Goal: Information Seeking & Learning: Learn about a topic

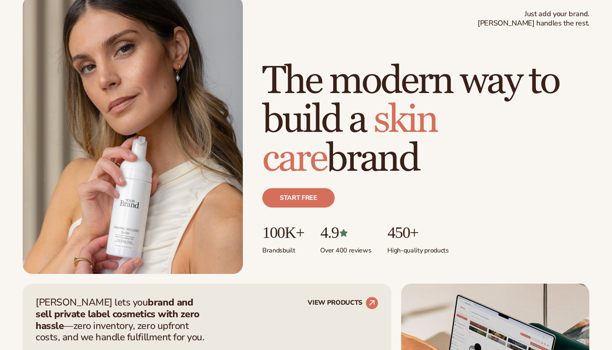
scroll to position [62, 0]
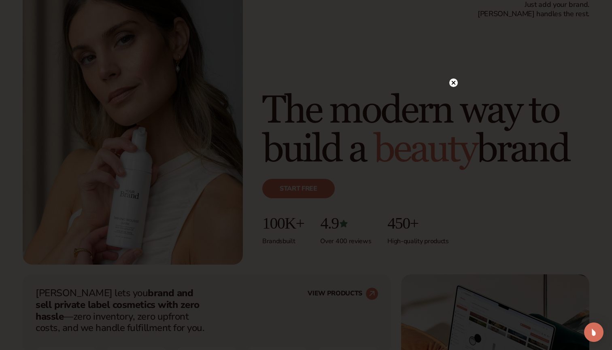
click at [451, 81] on circle at bounding box center [453, 83] width 9 height 9
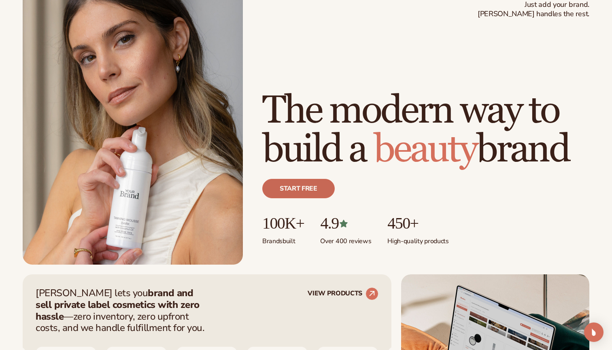
click at [300, 185] on link "Start free" at bounding box center [298, 188] width 72 height 19
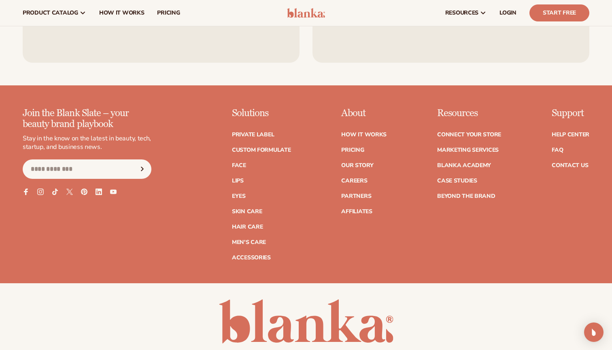
scroll to position [3206, 0]
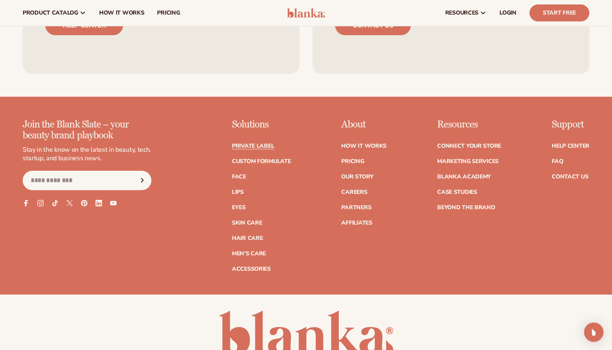
click at [250, 143] on link "Private label" at bounding box center [253, 146] width 42 height 6
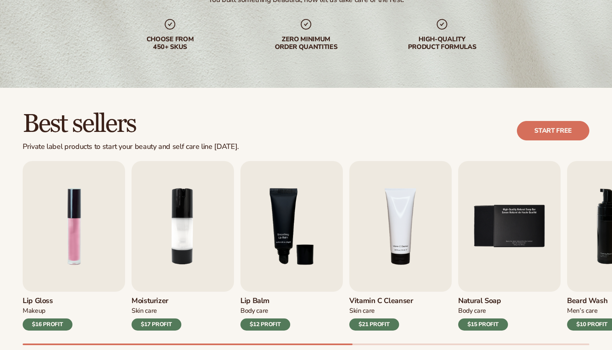
scroll to position [188, 0]
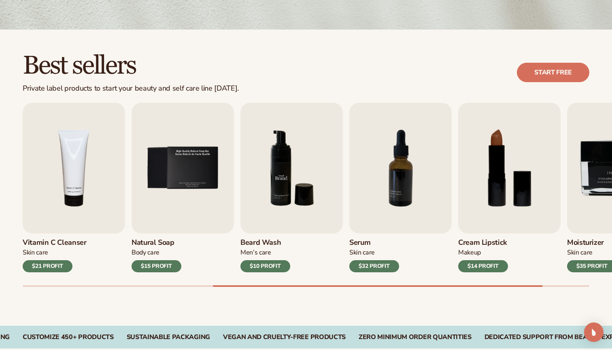
click at [270, 175] on img "6 / 9" at bounding box center [292, 168] width 102 height 131
click at [262, 241] on h3 "Beard Wash" at bounding box center [266, 243] width 50 height 9
click at [287, 191] on img "6 / 9" at bounding box center [292, 168] width 102 height 131
click at [260, 249] on div "Men’s Care" at bounding box center [266, 253] width 50 height 9
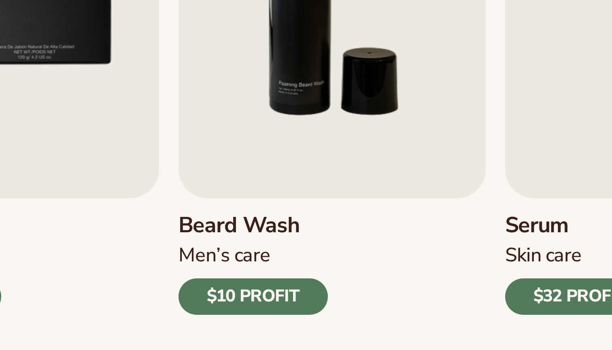
scroll to position [127, 0]
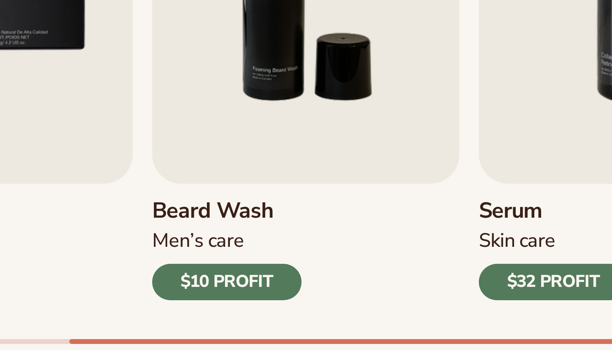
click at [241, 322] on div "$10 PROFIT" at bounding box center [266, 328] width 50 height 12
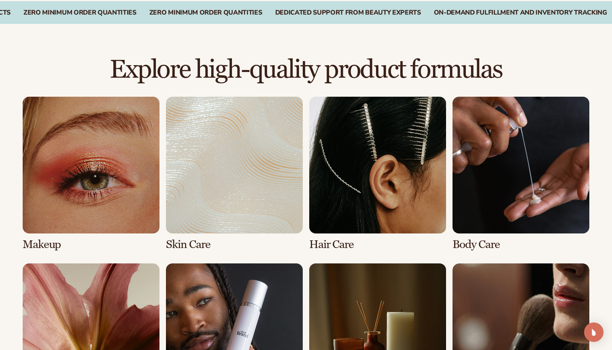
scroll to position [532, 0]
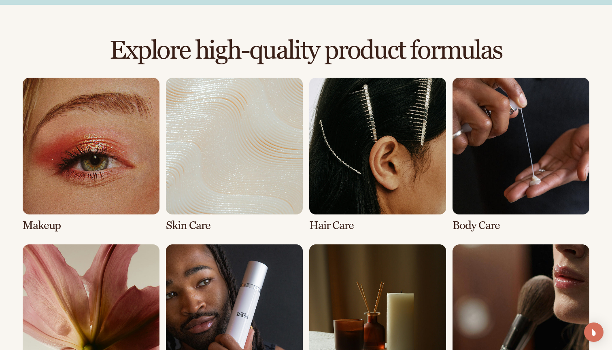
click at [200, 178] on link "2 / 8" at bounding box center [234, 155] width 137 height 154
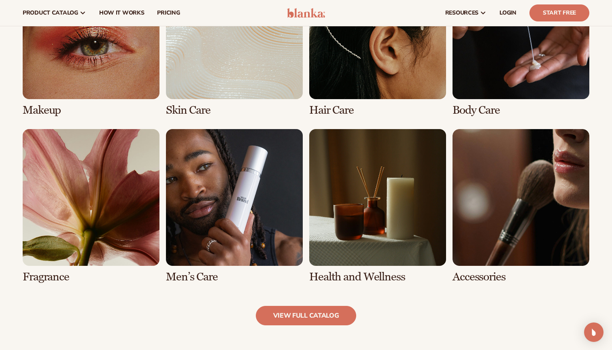
scroll to position [644, 0]
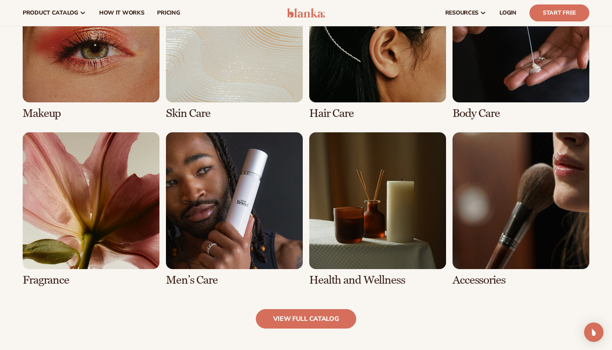
click at [350, 80] on link "3 / 8" at bounding box center [377, 43] width 137 height 154
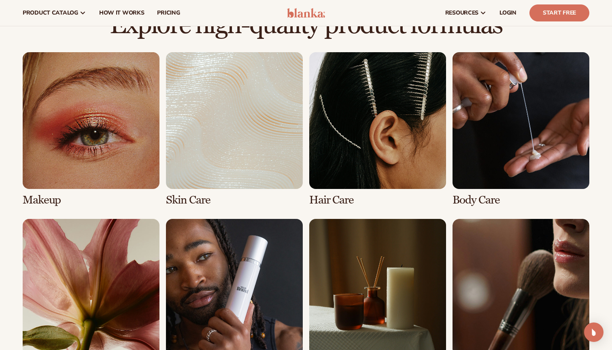
scroll to position [556, 0]
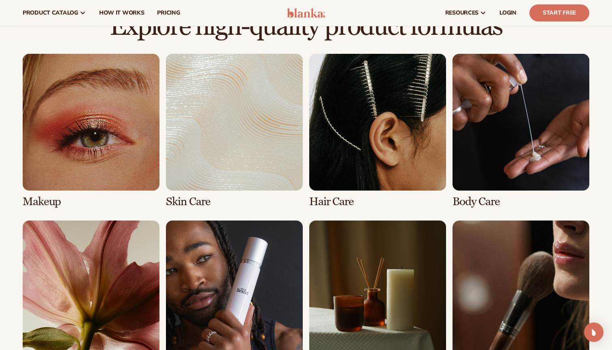
click at [335, 198] on link "3 / 8" at bounding box center [377, 131] width 137 height 154
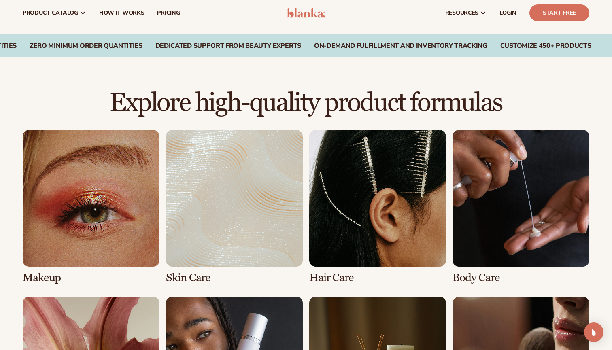
scroll to position [460, 0]
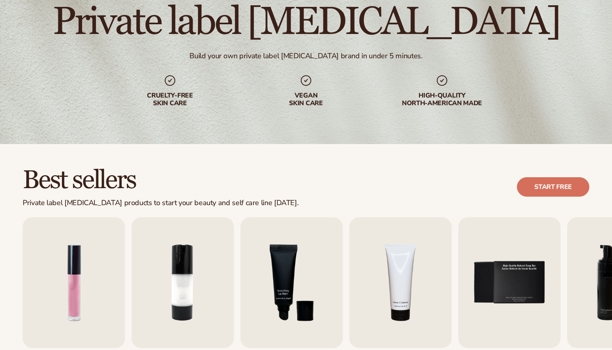
scroll to position [221, 0]
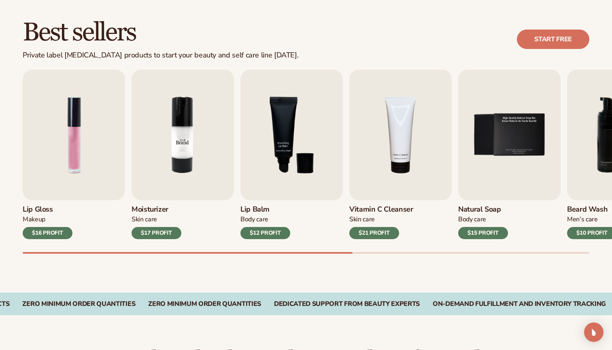
click at [177, 158] on img "2 / 9" at bounding box center [183, 135] width 102 height 131
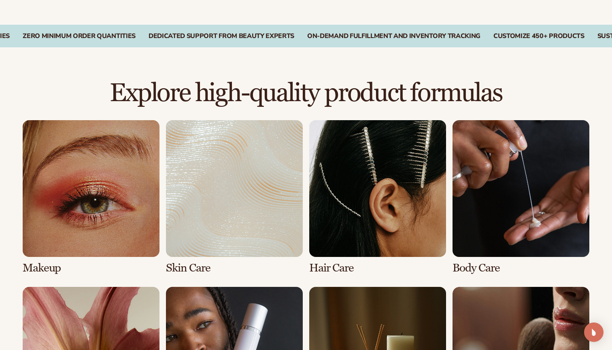
scroll to position [506, 0]
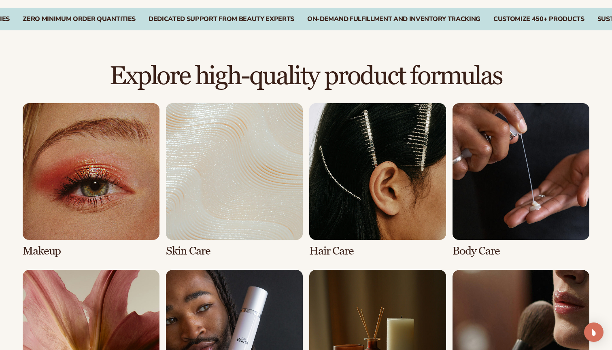
click at [343, 180] on link "3 / 8" at bounding box center [377, 180] width 137 height 154
click at [344, 251] on link "3 / 8" at bounding box center [377, 180] width 137 height 154
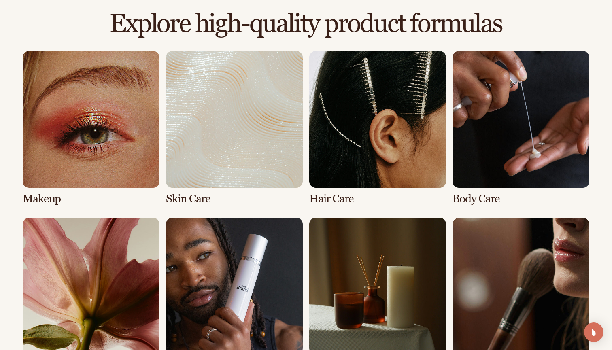
scroll to position [566, 0]
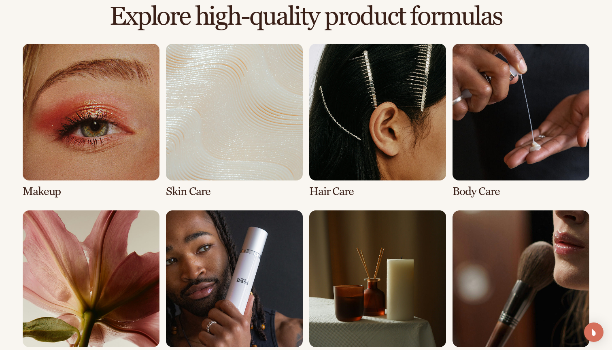
click at [207, 133] on link "2 / 8" at bounding box center [234, 121] width 137 height 154
click at [100, 144] on link "1 / 8" at bounding box center [91, 121] width 137 height 154
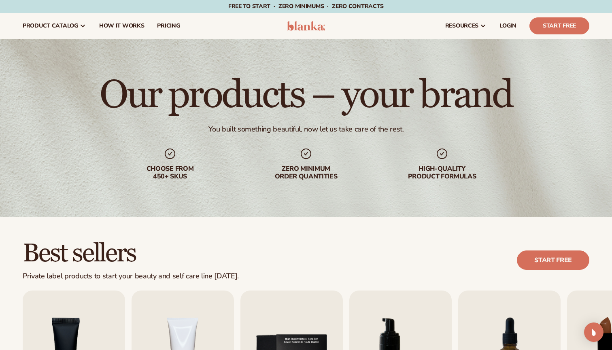
scroll to position [0, 0]
click at [168, 25] on span "pricing" at bounding box center [168, 26] width 23 height 6
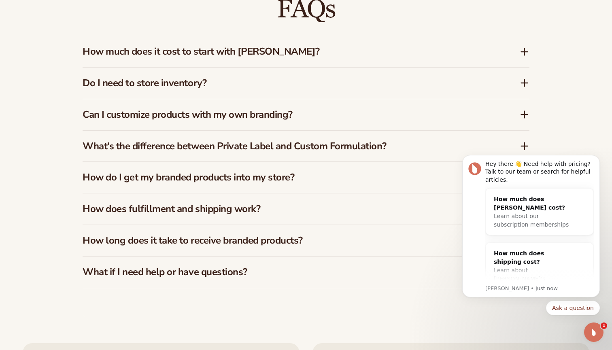
scroll to position [1232, 0]
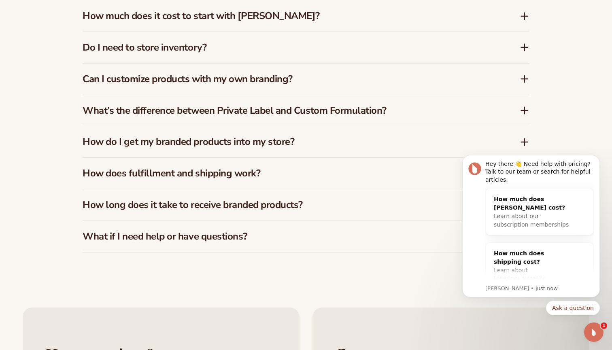
click at [429, 106] on h3 "What’s the difference between Private Label and Custom Formulation?" at bounding box center [289, 111] width 413 height 12
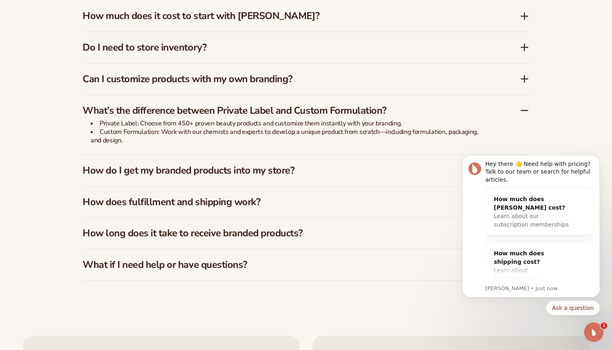
click at [304, 168] on h3 "How do I get my branded products into my store?" at bounding box center [289, 171] width 413 height 12
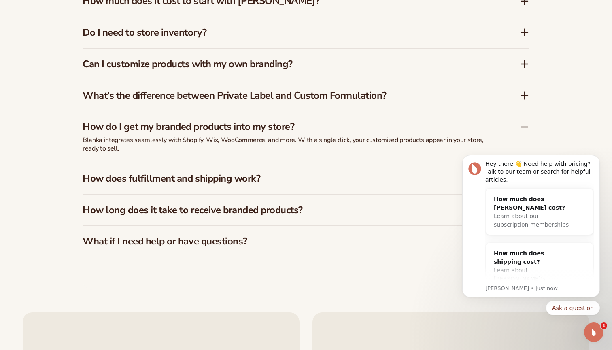
scroll to position [1248, 0]
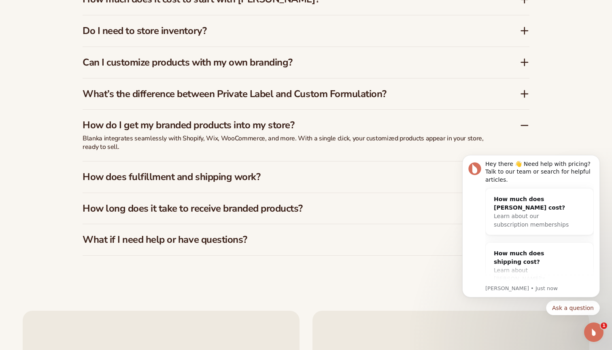
click at [284, 119] on h3 "How do I get my branded products into my store?" at bounding box center [289, 125] width 413 height 12
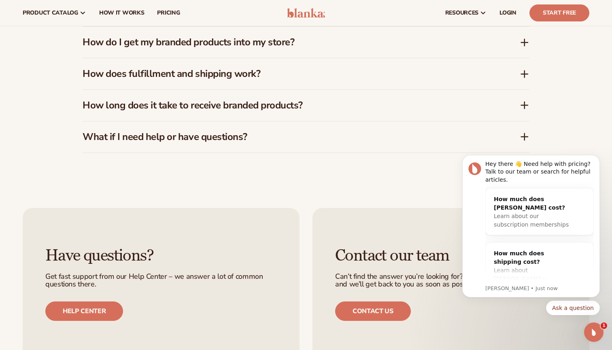
scroll to position [1294, 0]
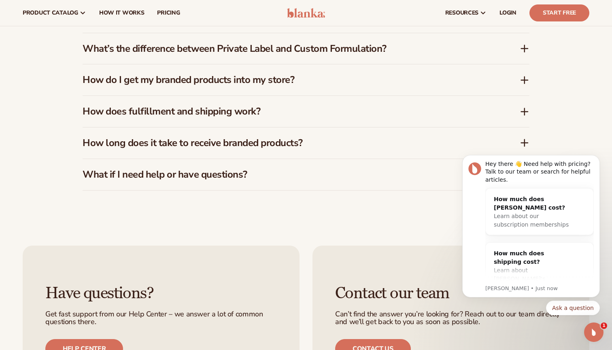
click at [232, 115] on h3 "How does fulfillment and shipping work?" at bounding box center [289, 112] width 413 height 12
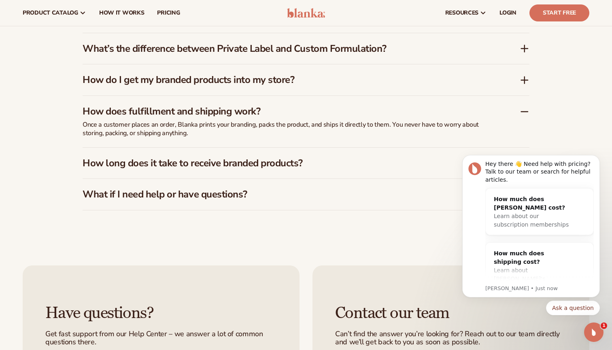
click at [241, 111] on h3 "How does fulfillment and shipping work?" at bounding box center [289, 112] width 413 height 12
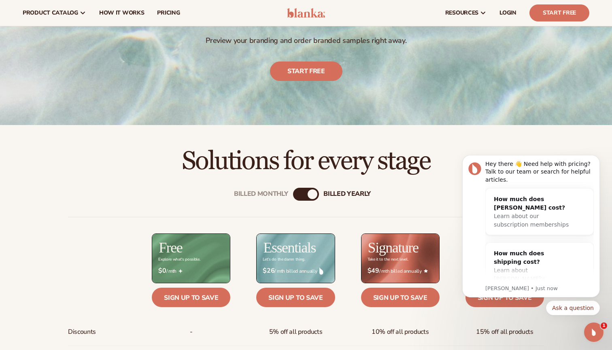
scroll to position [89, 0]
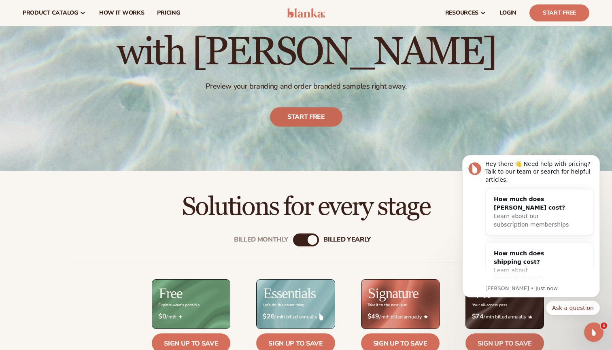
click at [302, 113] on link "Start free" at bounding box center [306, 116] width 72 height 19
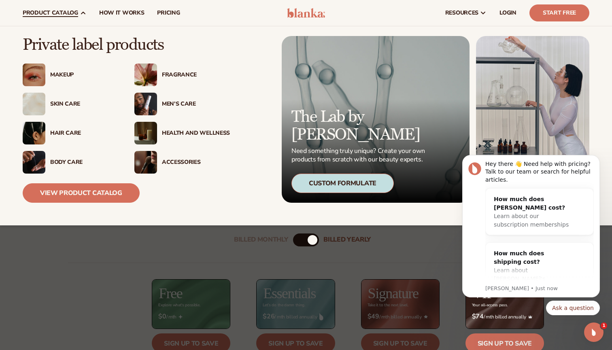
click at [168, 103] on div "Men’s Care" at bounding box center [196, 104] width 68 height 7
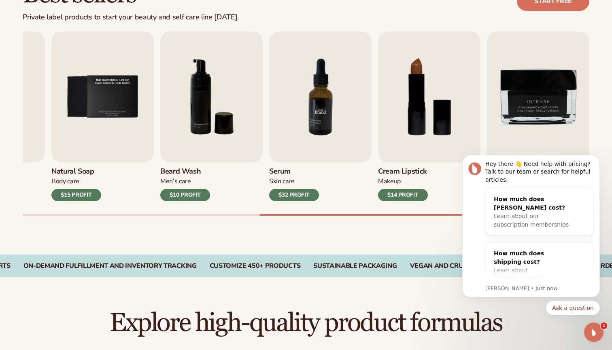
scroll to position [262, 0]
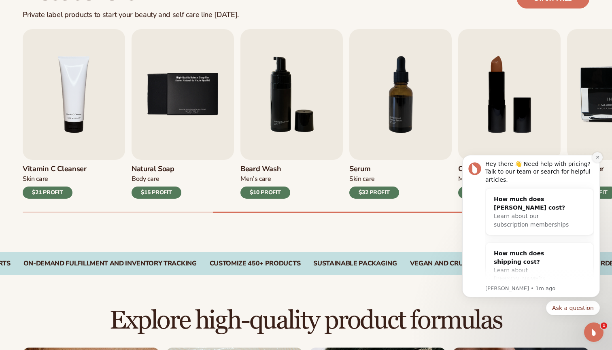
click at [599, 157] on icon "Dismiss notification" at bounding box center [598, 157] width 4 height 4
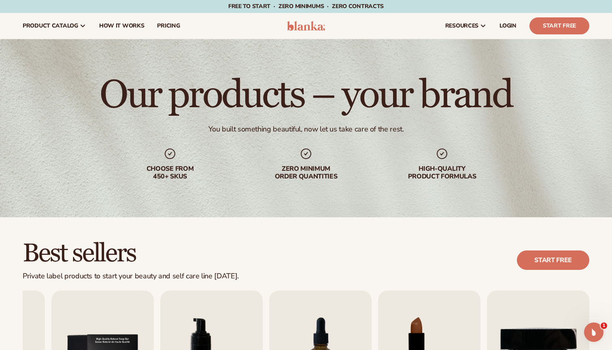
scroll to position [0, 0]
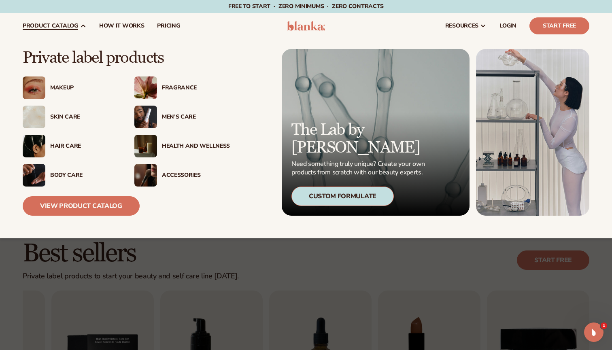
click at [66, 146] on div "Hair Care" at bounding box center [84, 146] width 68 height 7
